Goal: Browse casually: Explore the website without a specific task or goal

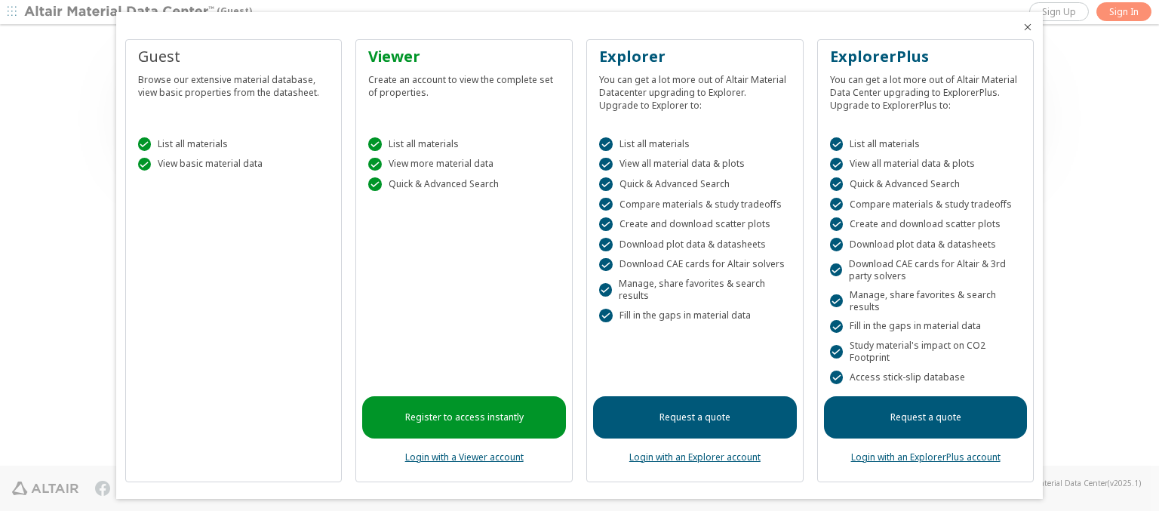
click at [1022, 27] on icon "Close" at bounding box center [1028, 27] width 12 height 12
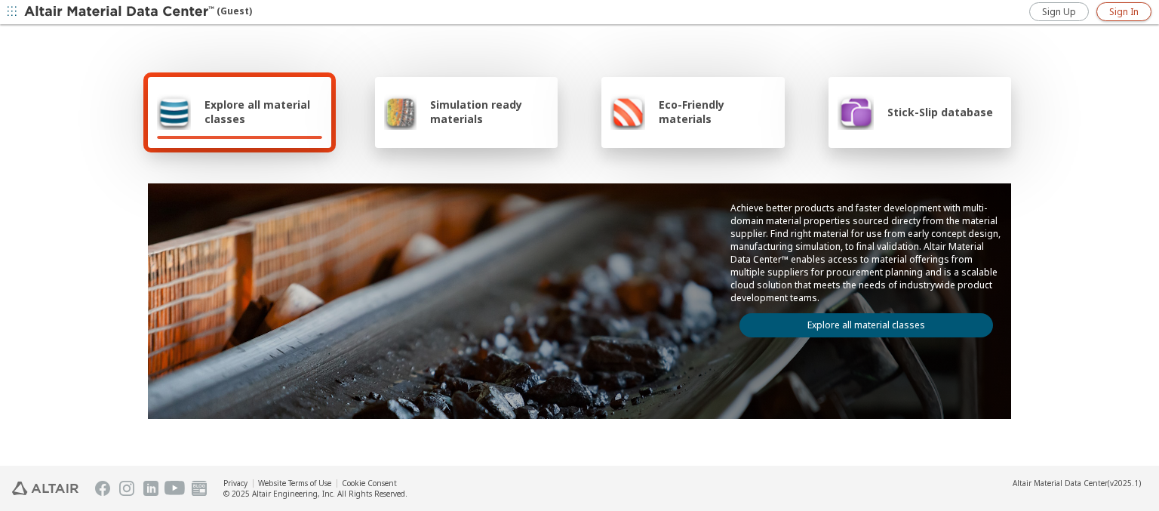
click at [1124, 11] on span "Sign In" at bounding box center [1124, 12] width 29 height 12
click at [120, 12] on img at bounding box center [120, 12] width 192 height 15
click at [257, 112] on span "Explore all material classes" at bounding box center [264, 111] width 118 height 29
click at [861, 322] on link "Explore all material classes" at bounding box center [867, 325] width 254 height 24
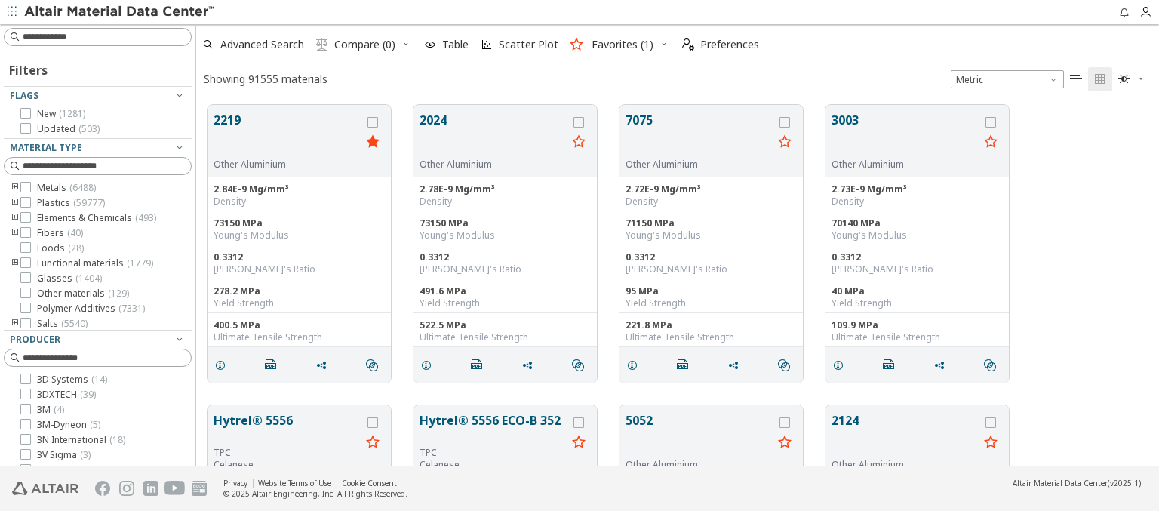
scroll to position [361, 951]
type input "******"
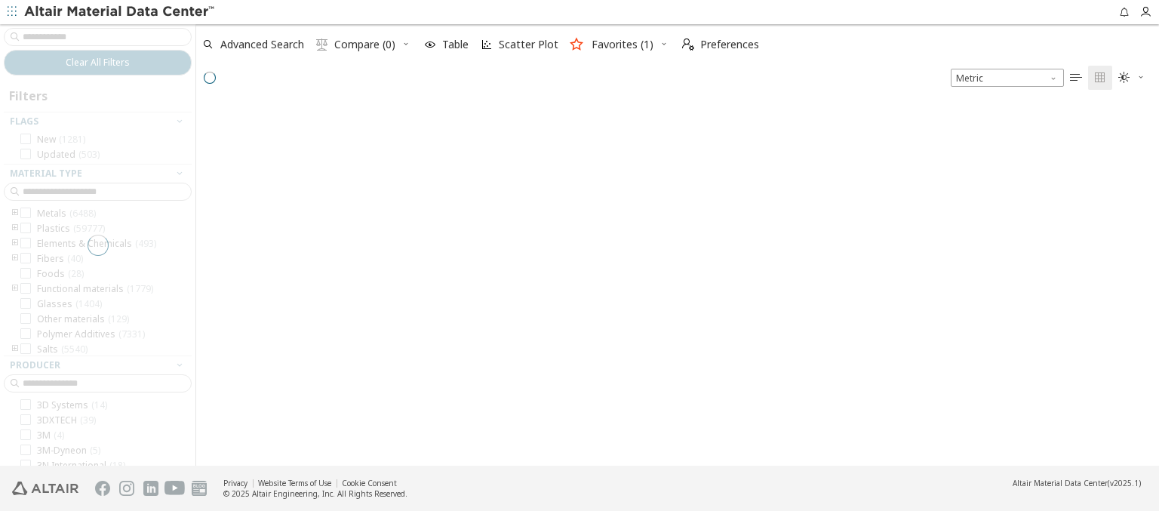
scroll to position [359, 951]
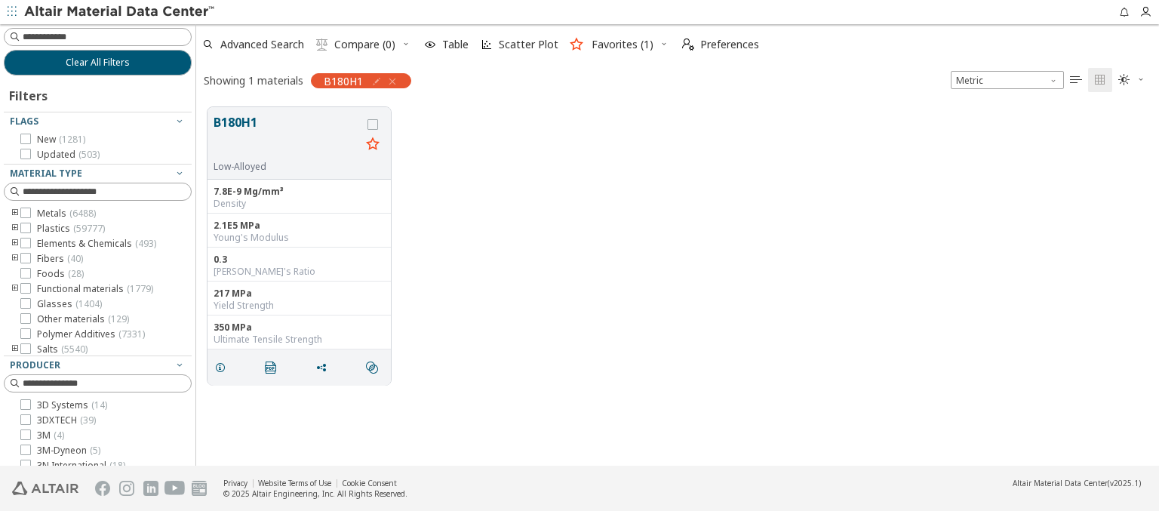
click at [374, 81] on icon "button" at bounding box center [377, 81] width 12 height 12
type input "**"
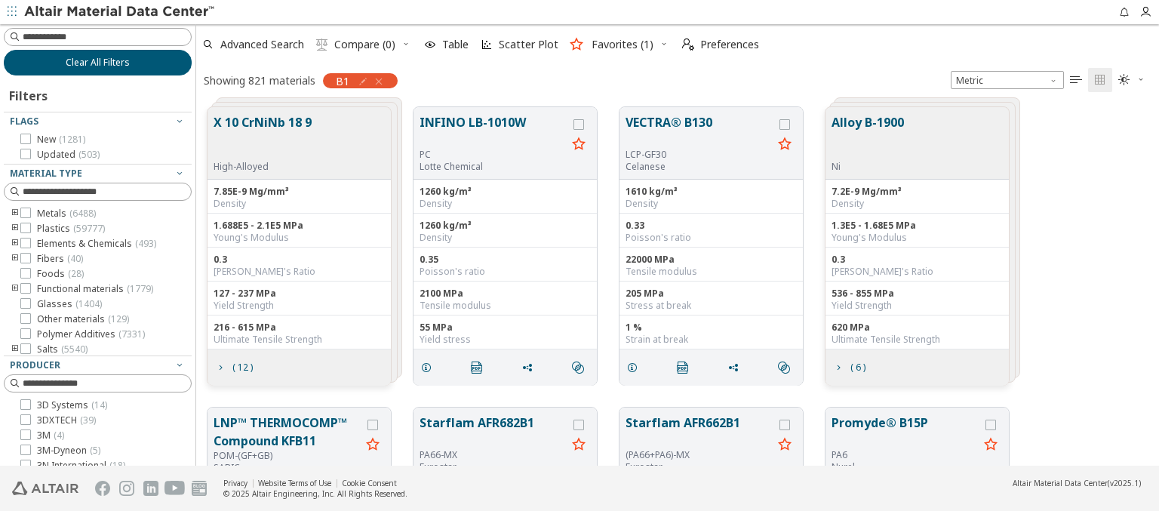
click at [92, 62] on span "Clear All Filters" at bounding box center [98, 63] width 64 height 12
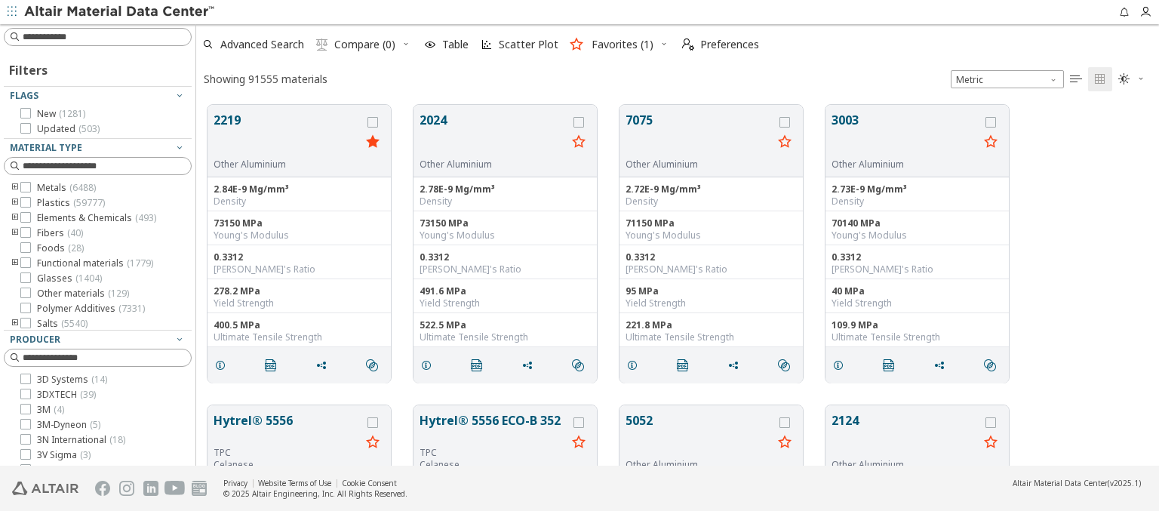
scroll to position [361, 951]
click at [120, 12] on img at bounding box center [120, 12] width 192 height 15
